Goal: Navigation & Orientation: Find specific page/section

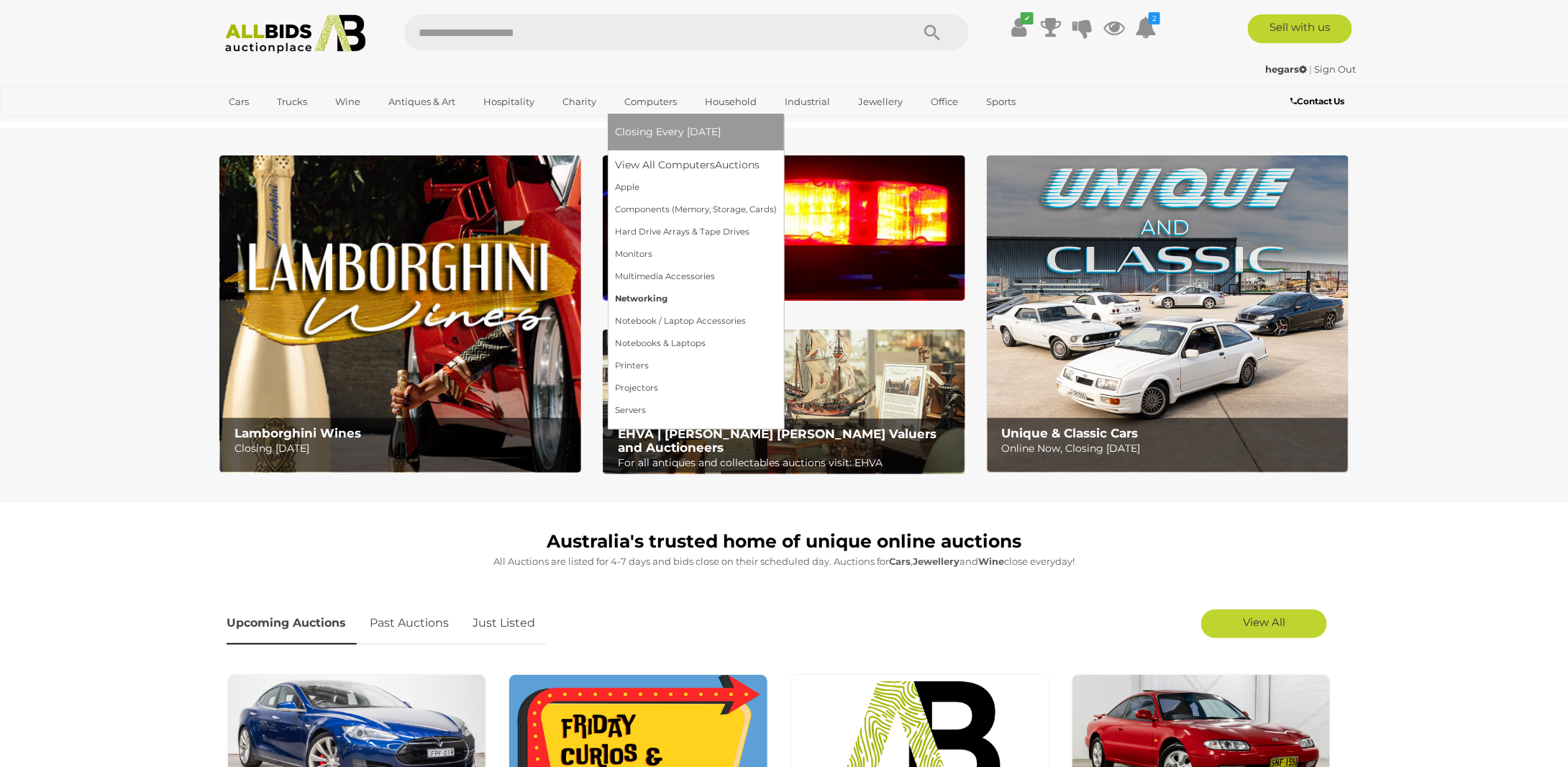
click at [684, 302] on link "Networking" at bounding box center [696, 299] width 161 height 23
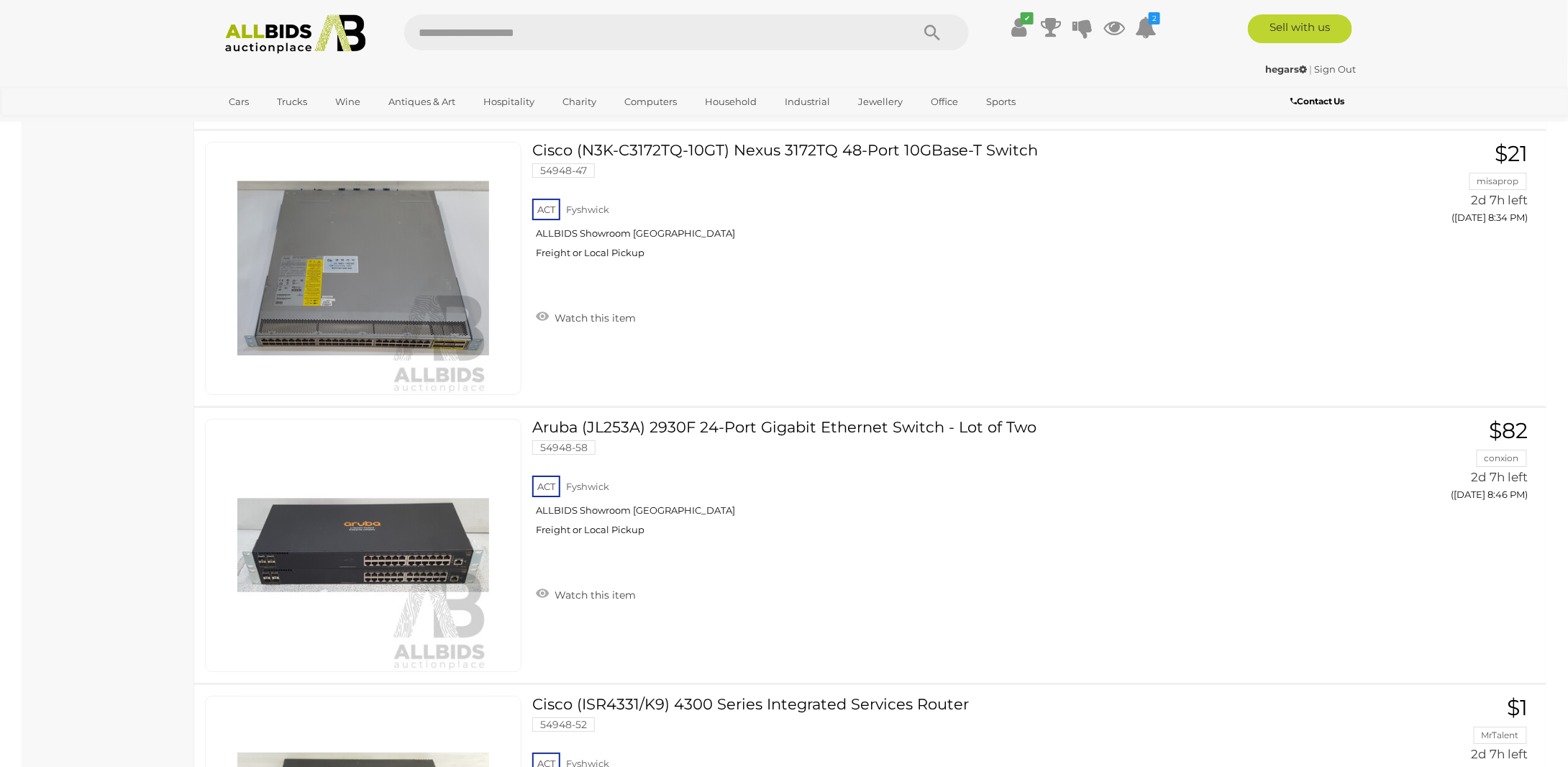
scroll to position [1394, 0]
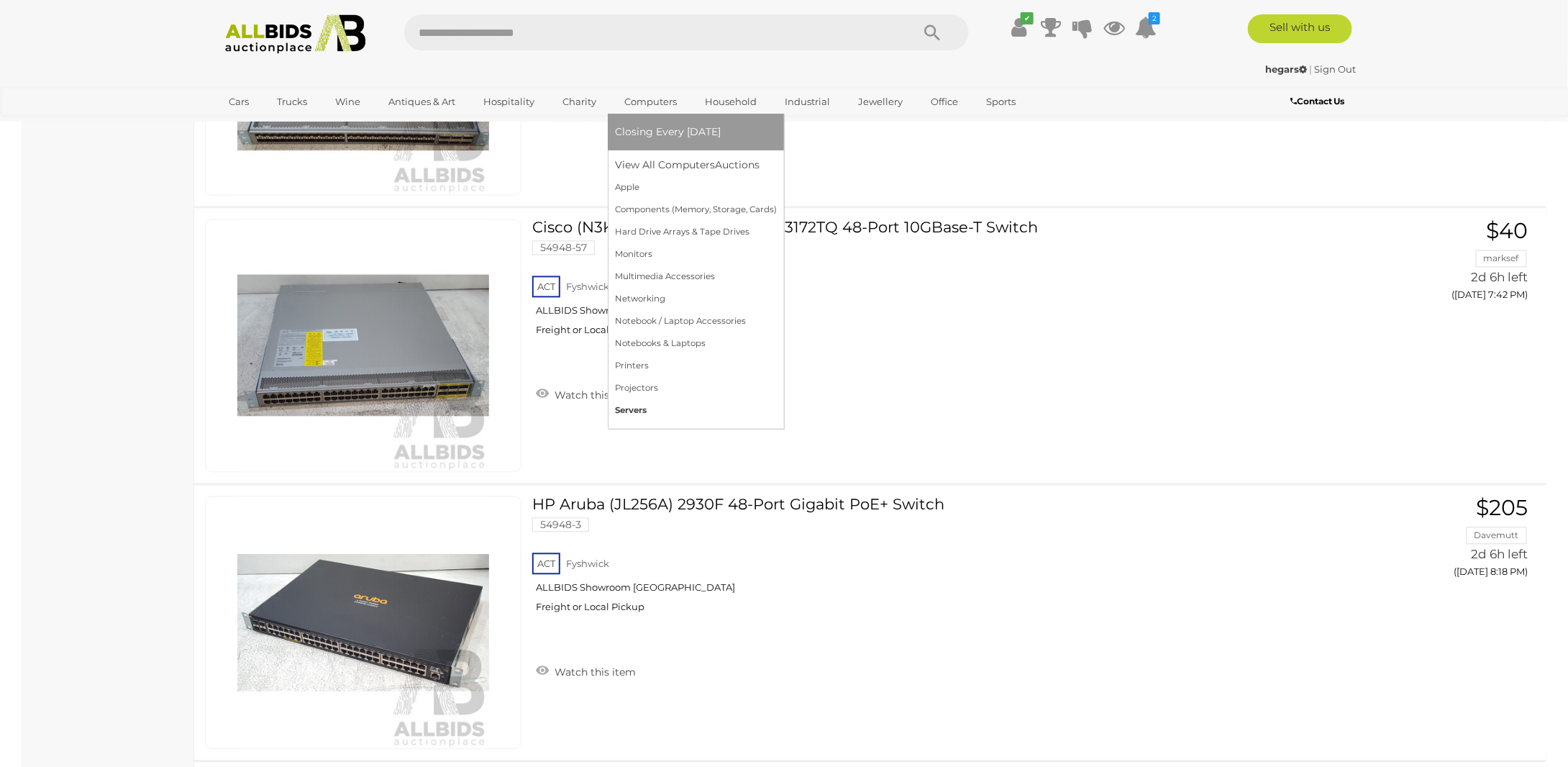
click at [644, 414] on link "Servers" at bounding box center [696, 411] width 161 height 23
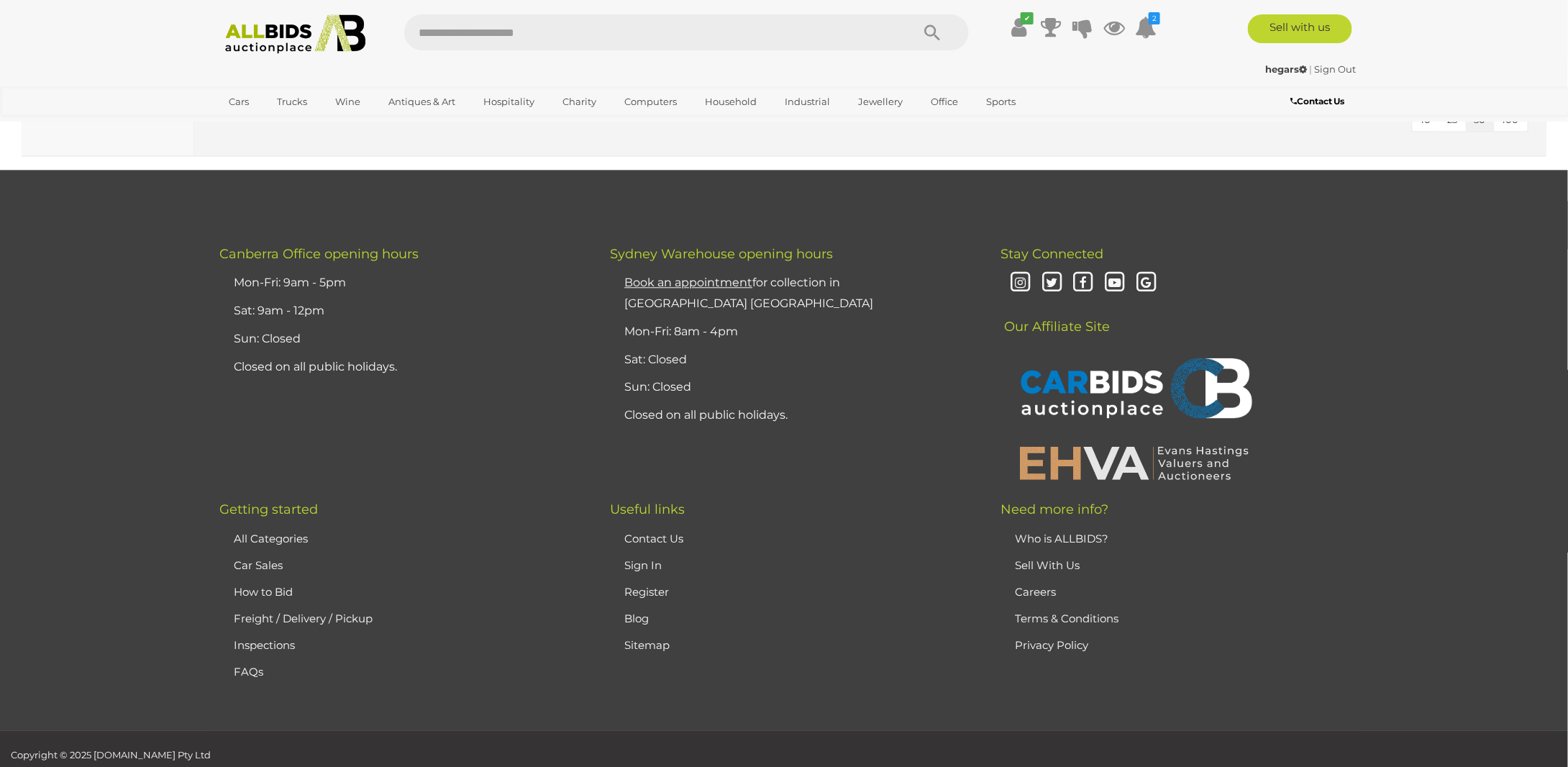
scroll to position [4437, 0]
